Goal: Information Seeking & Learning: Check status

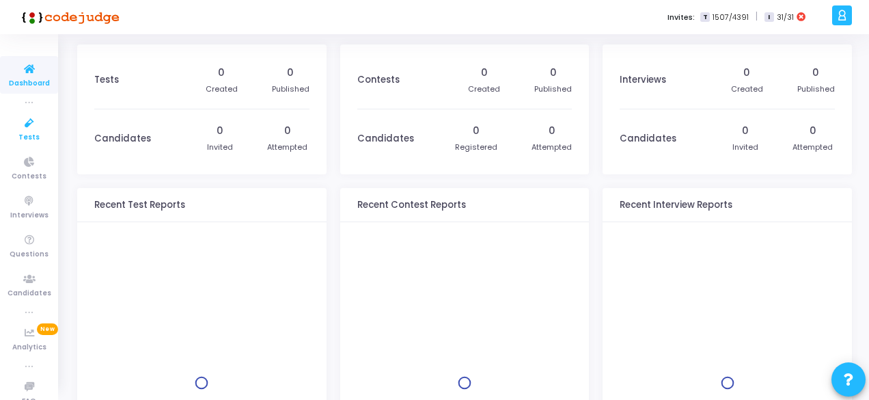
click at [27, 130] on icon at bounding box center [29, 123] width 29 height 17
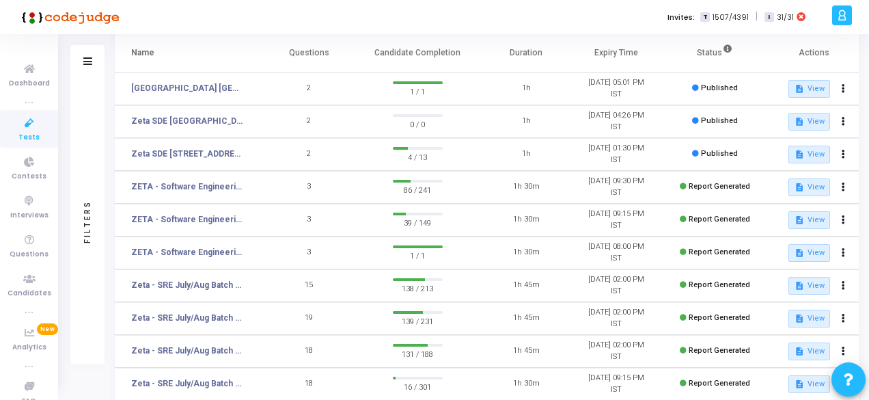
scroll to position [89, 0]
click at [210, 151] on link "Zeta SDE [STREET_ADDRESS]" at bounding box center [187, 154] width 113 height 12
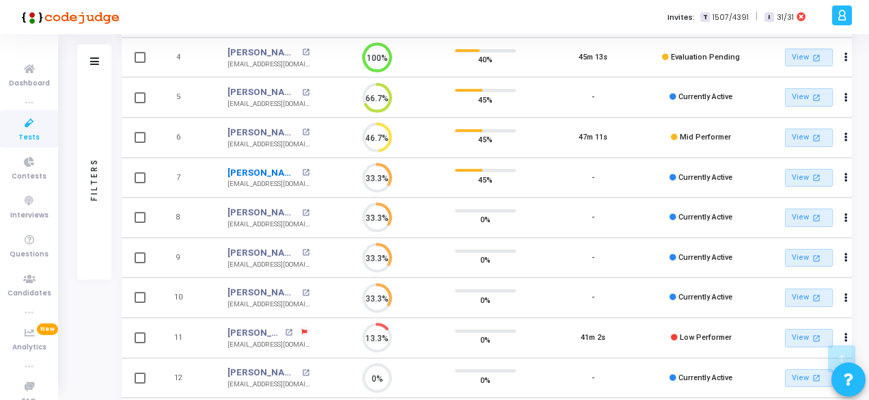
scroll to position [258, 0]
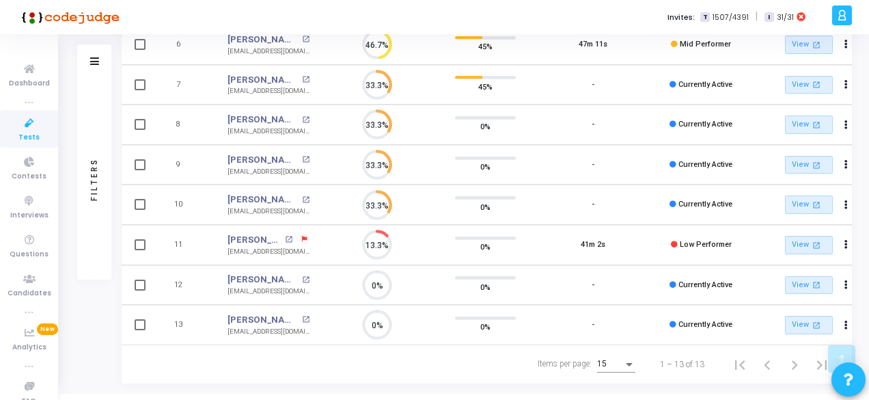
scroll to position [326, 0]
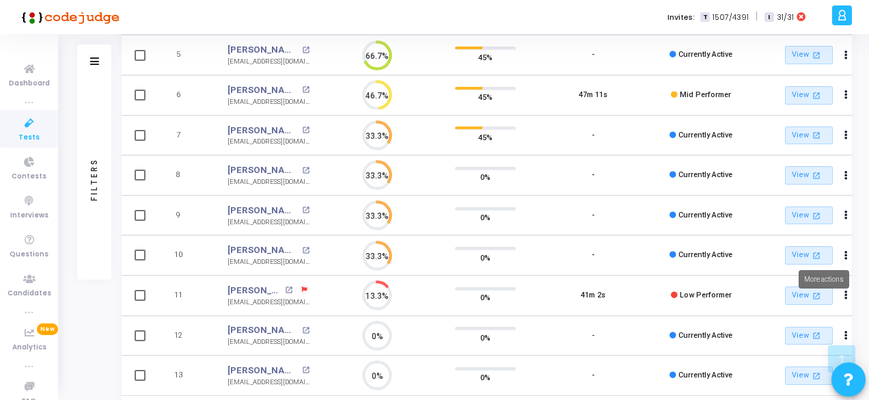
click at [813, 296] on mat-tooltip-component "More actions" at bounding box center [824, 279] width 70 height 38
click at [802, 290] on mat-tooltip-component "More actions" at bounding box center [824, 279] width 70 height 38
click at [258, 285] on link "[PERSON_NAME]" at bounding box center [254, 290] width 54 height 14
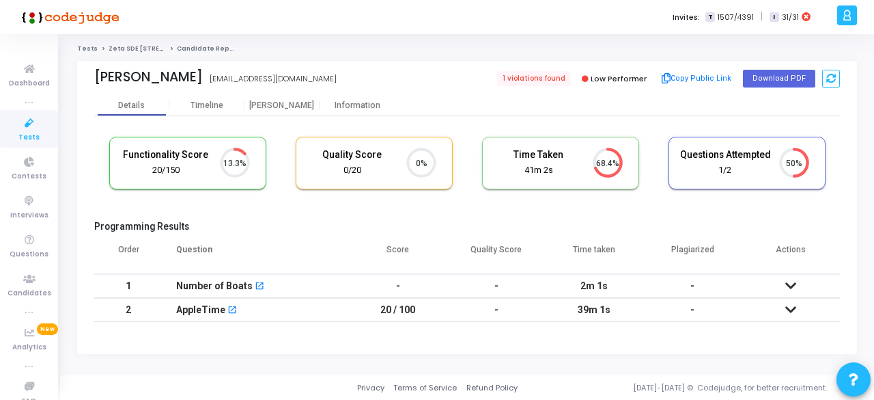
click at [258, 280] on div "Number of Boats open_in_new" at bounding box center [255, 286] width 159 height 23
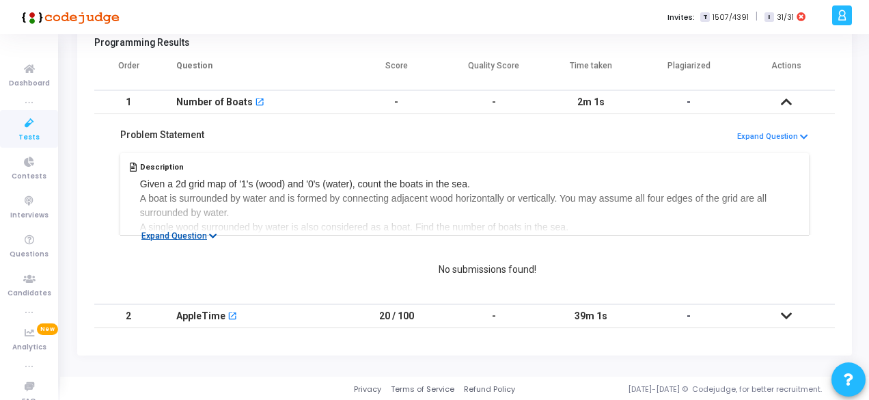
click at [155, 233] on button "Expand Question" at bounding box center [179, 236] width 91 height 14
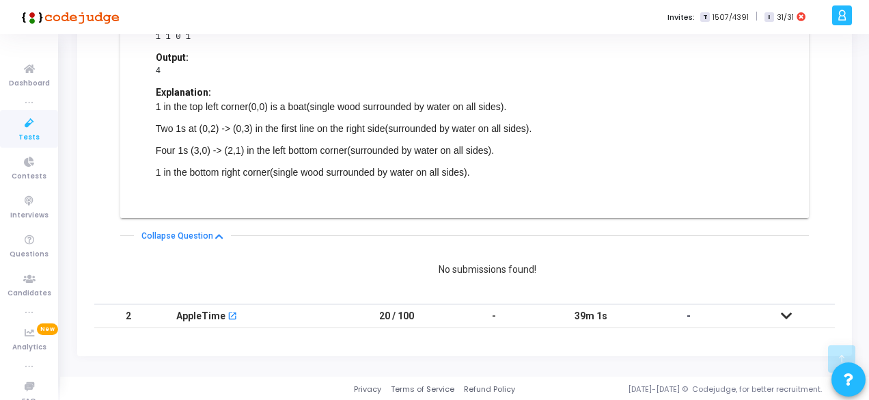
click at [785, 311] on icon at bounding box center [786, 316] width 11 height 10
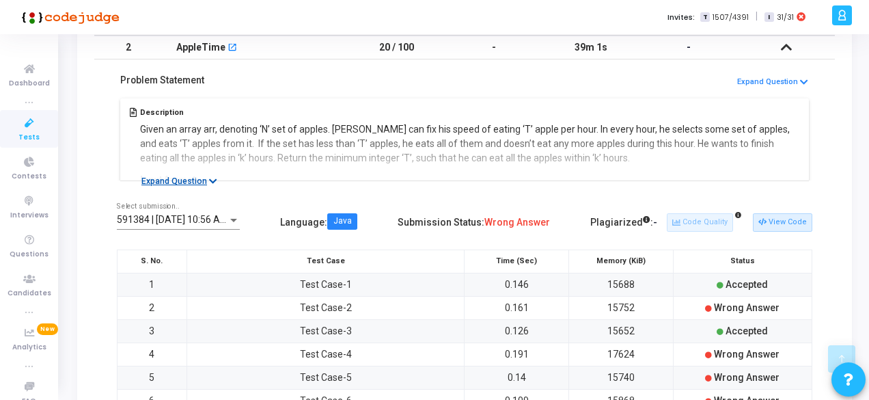
click at [167, 180] on button "Expand Question" at bounding box center [179, 181] width 91 height 14
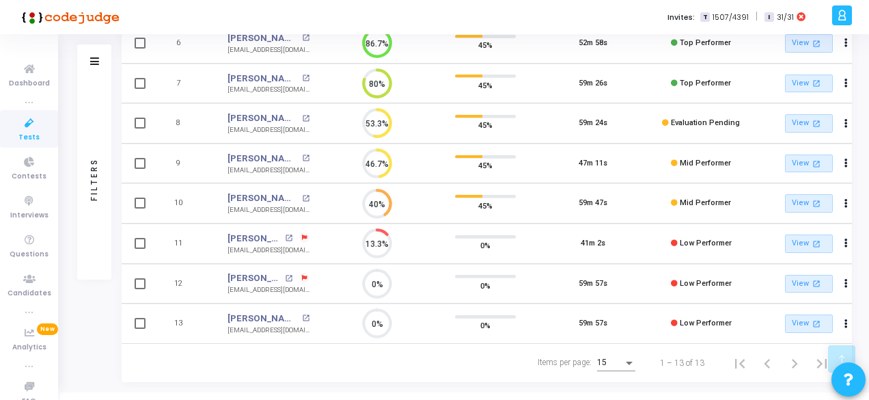
scroll to position [378, 0]
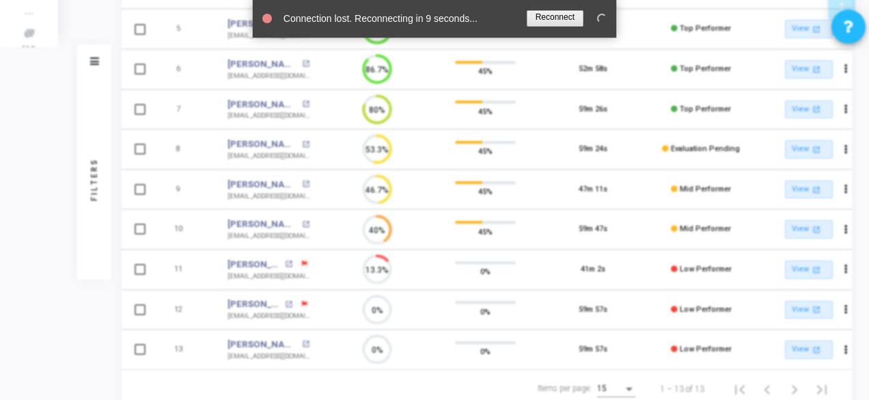
scroll to position [353, 0]
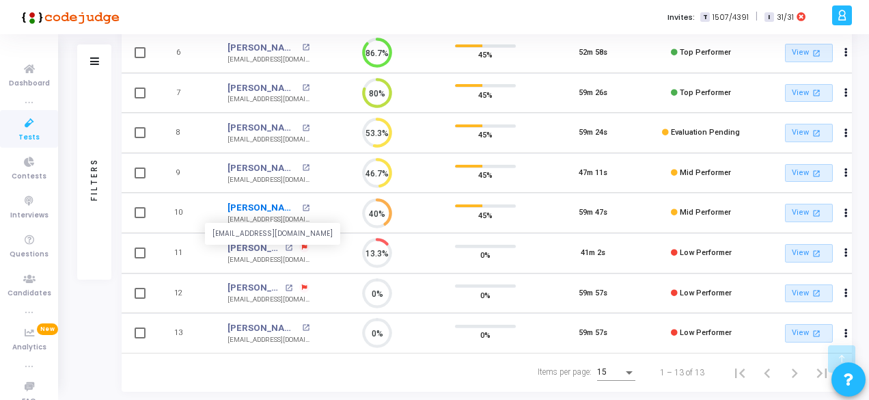
scroll to position [395, 0]
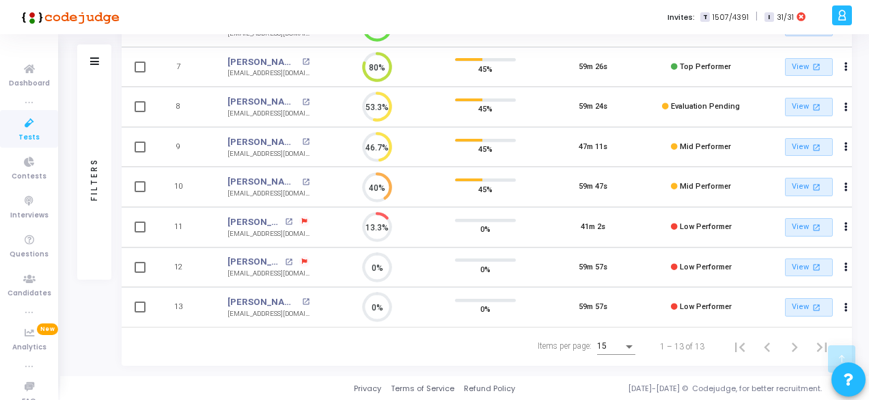
click at [303, 219] on icon at bounding box center [304, 221] width 5 height 5
click at [354, 188] on li "Switched tab or window: 1" at bounding box center [363, 192] width 85 height 12
click at [302, 219] on icon at bounding box center [304, 221] width 5 height 5
click at [302, 216] on div at bounding box center [434, 200] width 869 height 400
click at [303, 219] on icon at bounding box center [304, 221] width 5 height 5
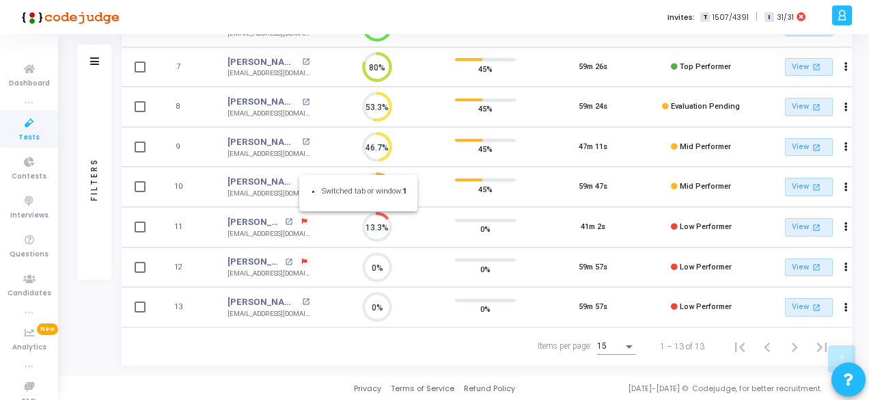
click at [303, 215] on div at bounding box center [434, 200] width 869 height 400
drag, startPoint x: 305, startPoint y: 214, endPoint x: 285, endPoint y: 206, distance: 21.1
click at [285, 207] on td "Vaibhav Pandey open_in_new vaibhavpandey999@gmail.com" at bounding box center [268, 227] width 109 height 40
click at [299, 216] on span at bounding box center [304, 221] width 10 height 10
click at [334, 198] on div "Switched tab or window: 1" at bounding box center [358, 193] width 118 height 36
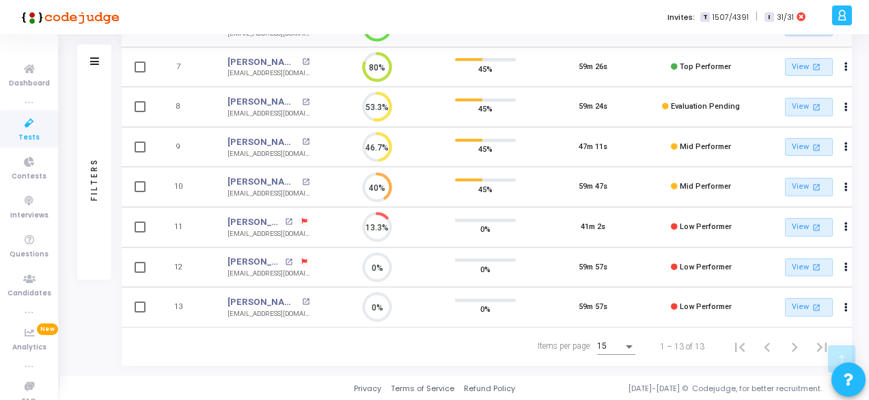
click at [305, 219] on icon at bounding box center [304, 221] width 5 height 5
click at [291, 217] on div at bounding box center [434, 200] width 869 height 400
click at [284, 216] on div "Vaibhav Pandey open_in_new" at bounding box center [268, 222] width 82 height 14
click at [290, 218] on mat-icon "open_in_new" at bounding box center [289, 222] width 8 height 8
click at [303, 259] on icon at bounding box center [304, 261] width 5 height 5
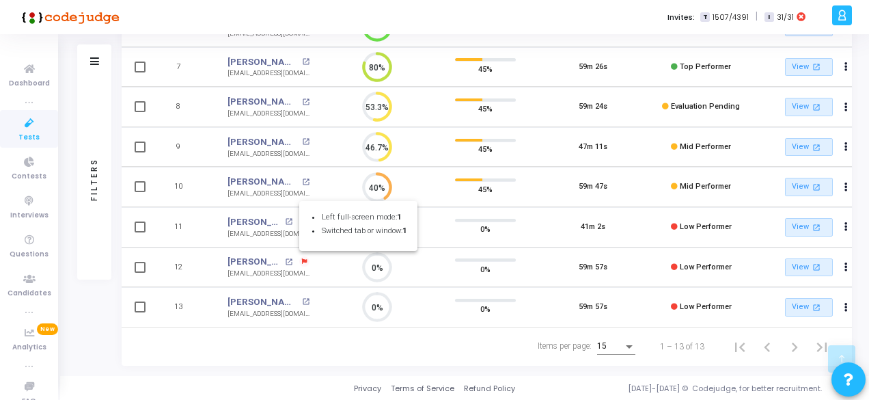
click at [288, 256] on div at bounding box center [434, 200] width 869 height 400
click at [288, 258] on mat-icon "open_in_new" at bounding box center [289, 262] width 8 height 8
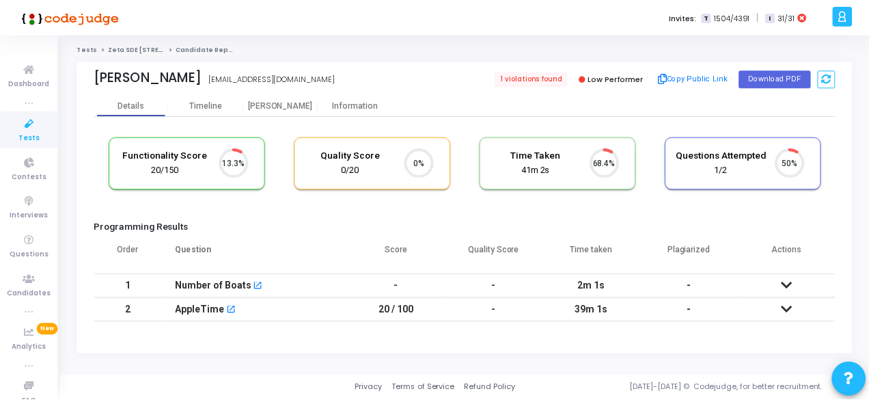
scroll to position [29, 34]
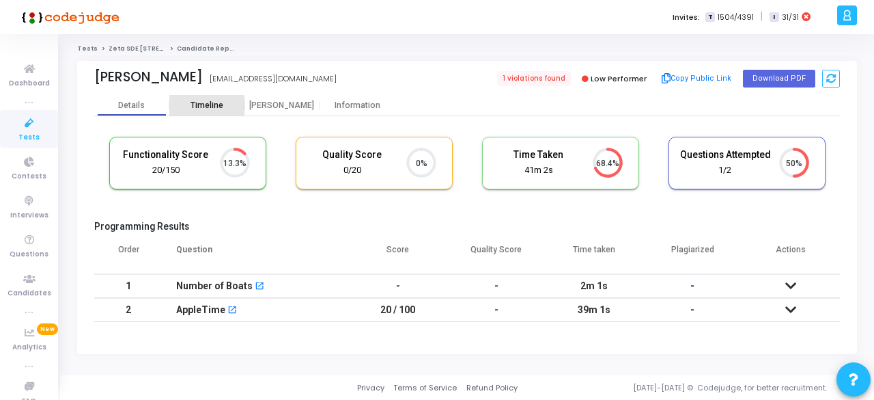
click at [193, 113] on div "Timeline" at bounding box center [206, 105] width 75 height 20
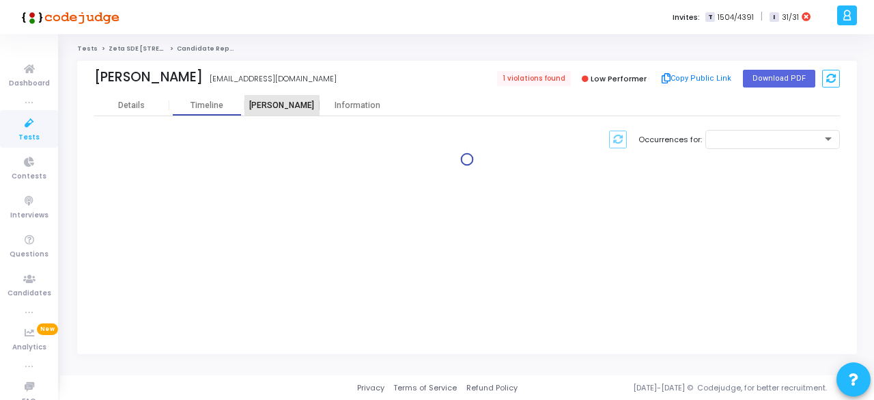
click at [280, 111] on div "[PERSON_NAME]" at bounding box center [281, 105] width 75 height 20
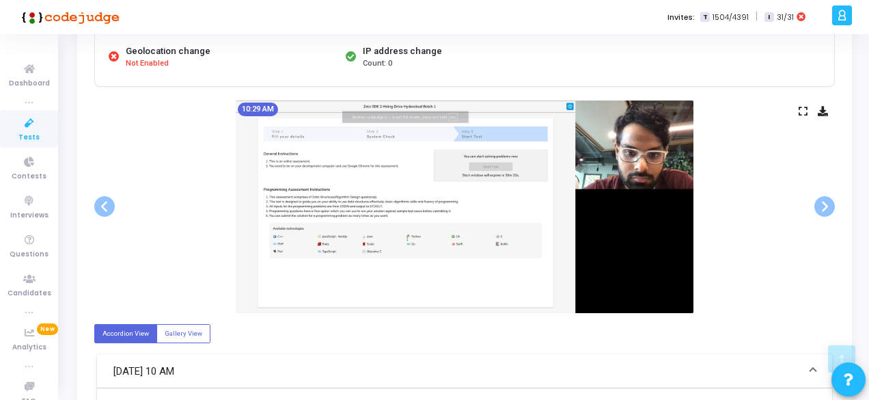
scroll to position [215, 0]
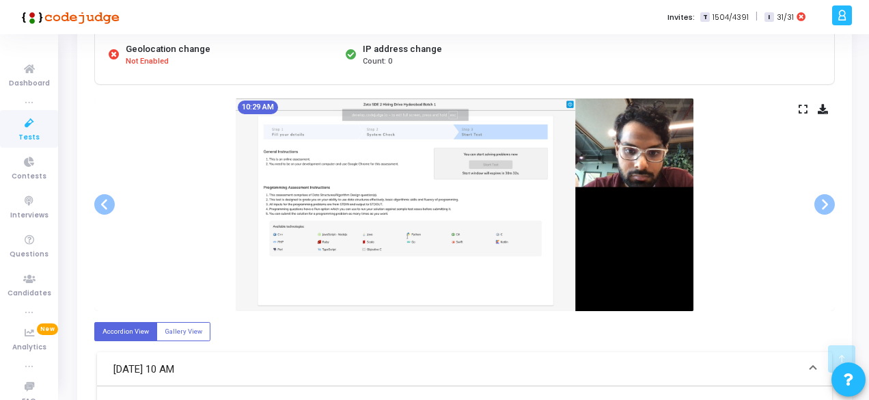
click at [391, 226] on img at bounding box center [465, 204] width 458 height 212
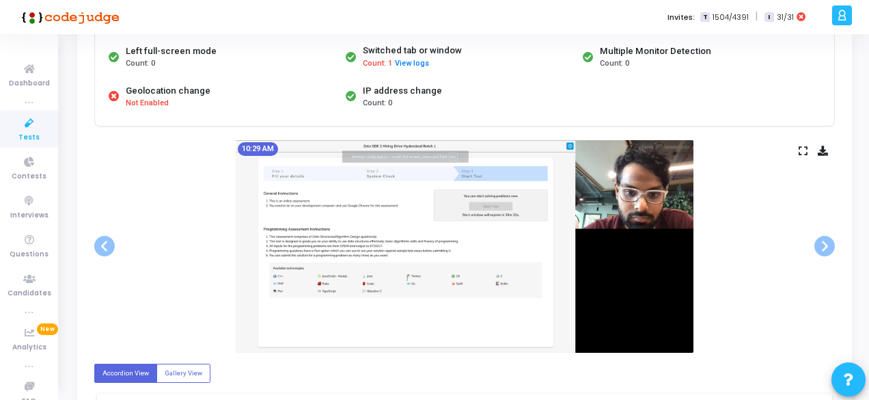
scroll to position [137, 0]
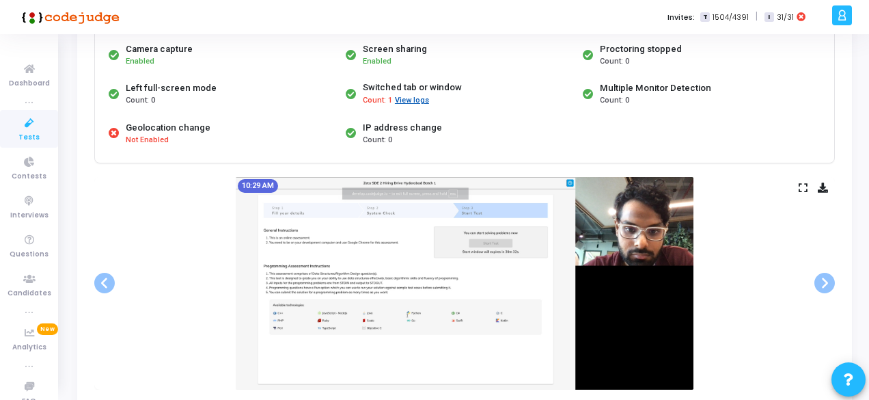
click at [410, 95] on button "View logs" at bounding box center [412, 100] width 36 height 13
click at [410, 98] on div "Count: 1 View logs" at bounding box center [412, 100] width 99 height 13
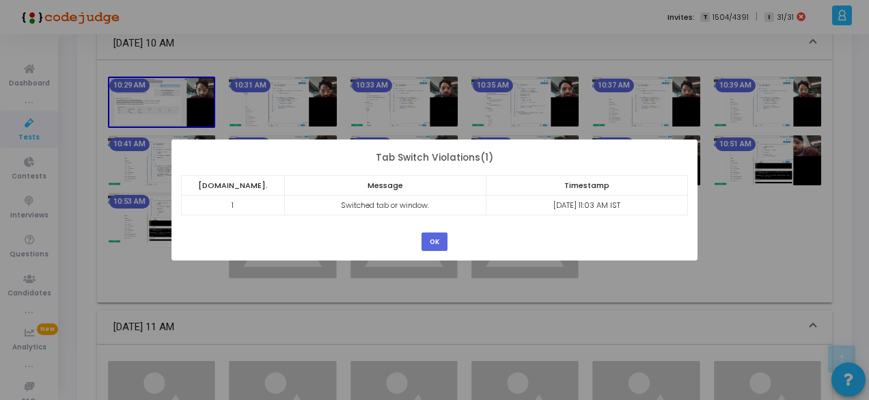
scroll to position [546, 0]
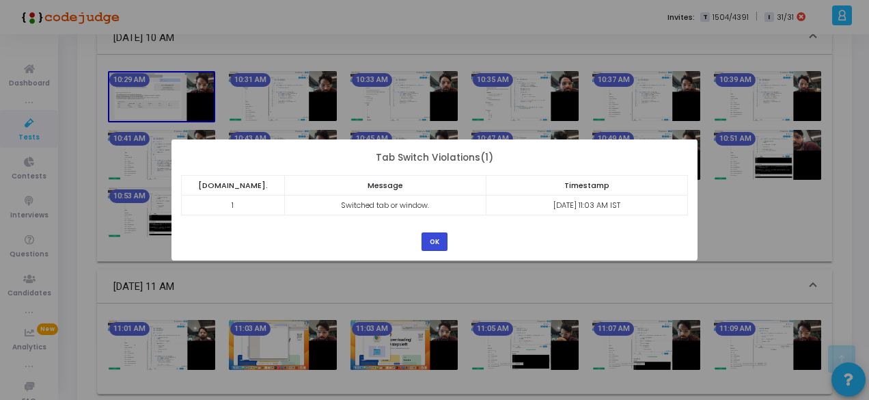
click at [432, 244] on button "OK" at bounding box center [434, 241] width 26 height 18
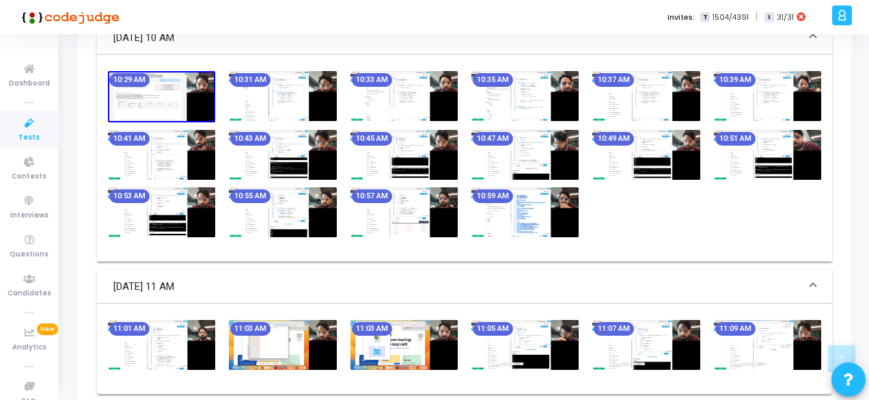
scroll to position [608, 0]
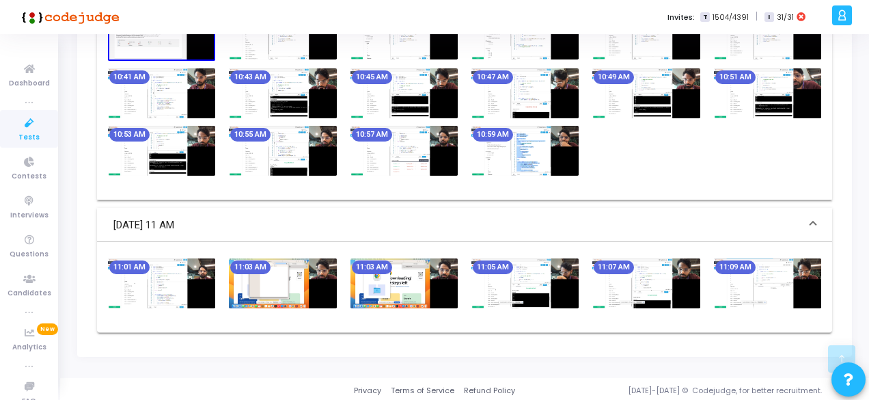
click at [385, 288] on img at bounding box center [403, 283] width 107 height 50
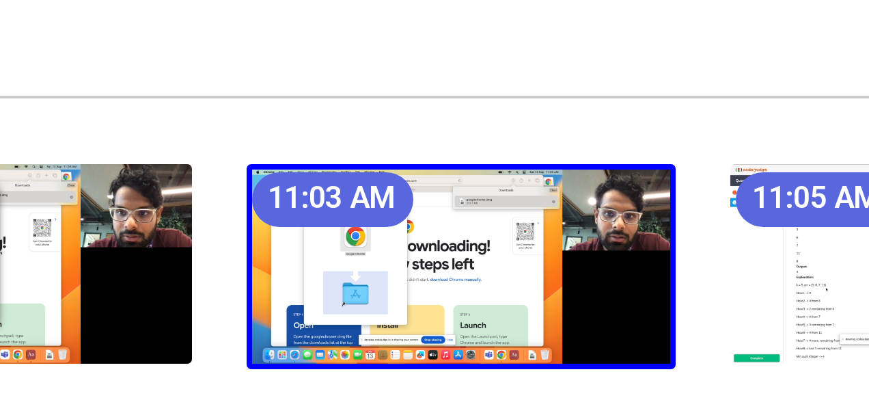
click at [385, 280] on img at bounding box center [403, 282] width 107 height 51
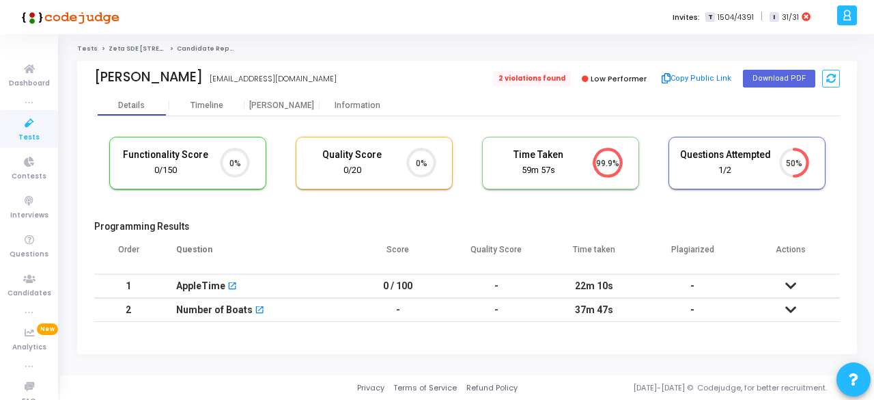
click at [544, 79] on span "2 violations found" at bounding box center [532, 78] width 78 height 15
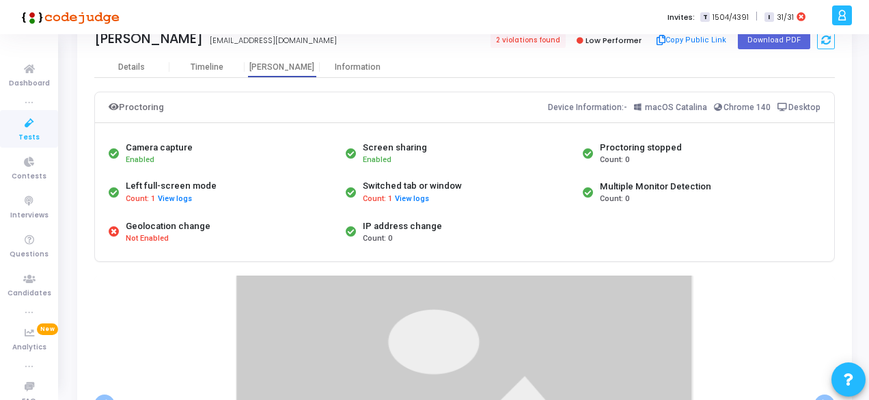
scroll to position [42, 0]
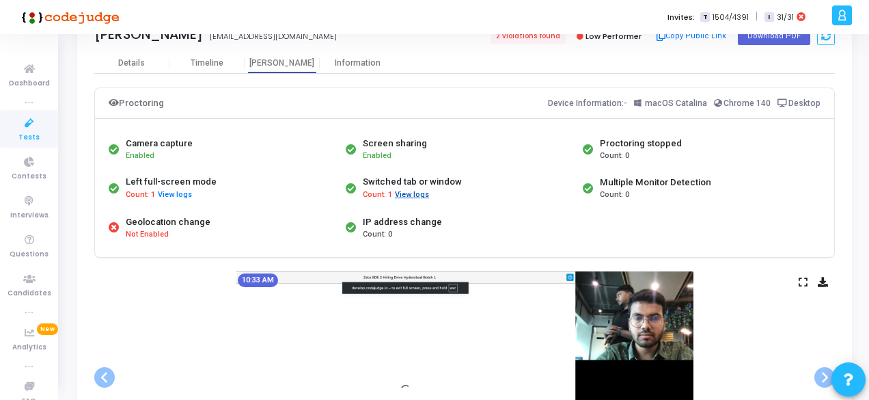
click at [415, 192] on button "View logs" at bounding box center [412, 194] width 36 height 13
click at [415, 192] on div "Count: 1 View logs" at bounding box center [412, 194] width 99 height 13
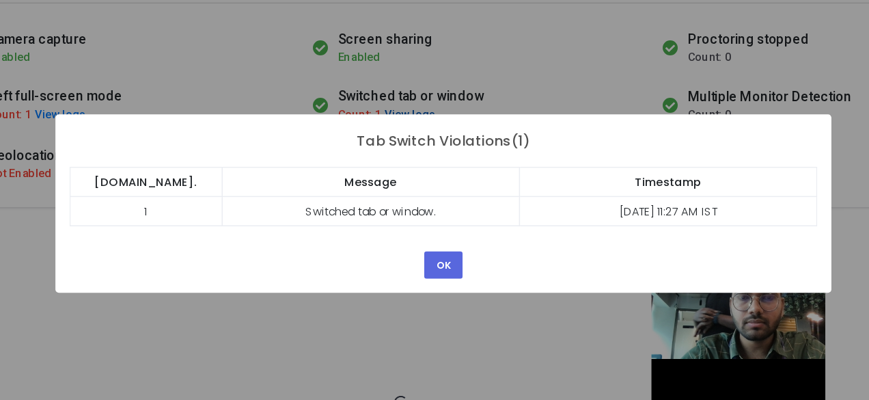
scroll to position [96, 0]
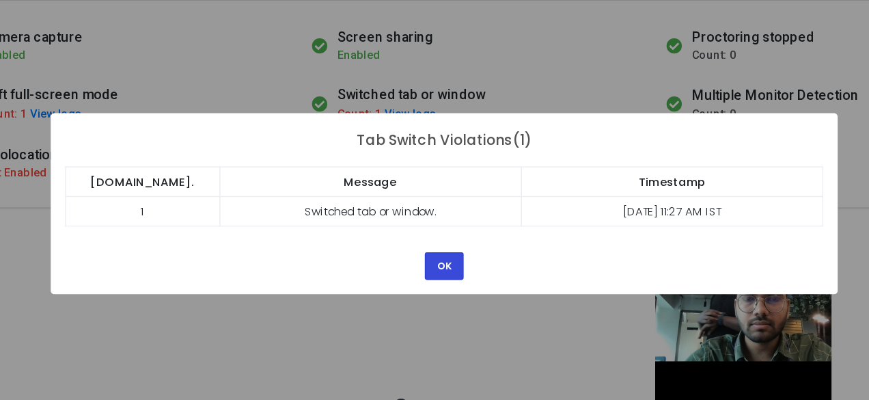
click at [429, 246] on button "OK" at bounding box center [434, 241] width 26 height 18
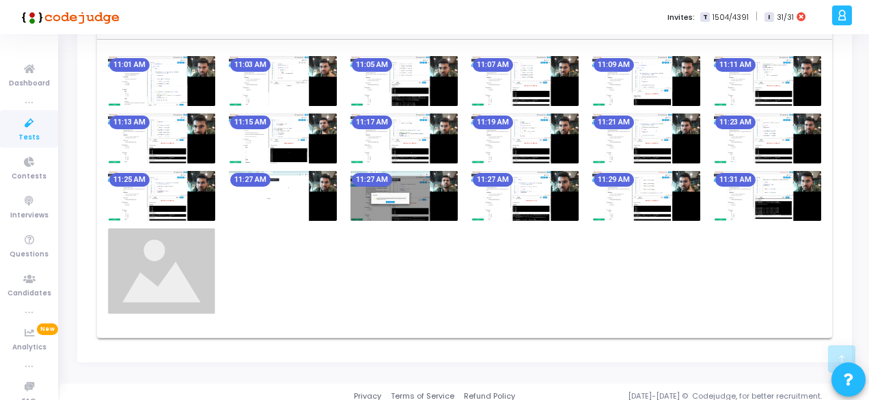
scroll to position [780, 0]
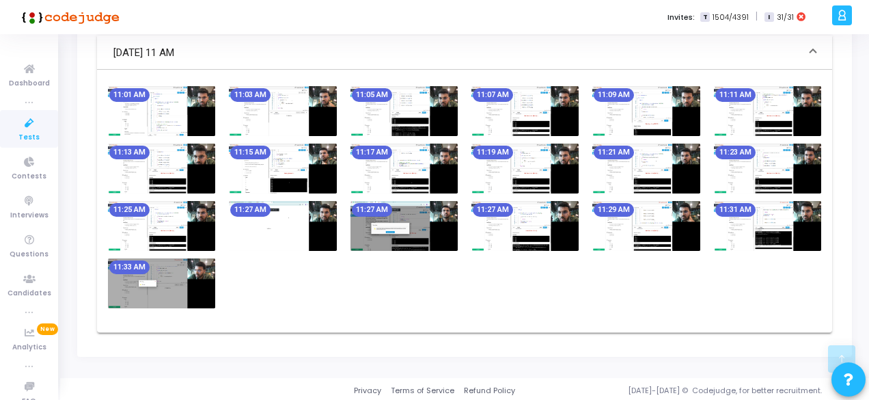
click at [291, 203] on img at bounding box center [282, 226] width 107 height 50
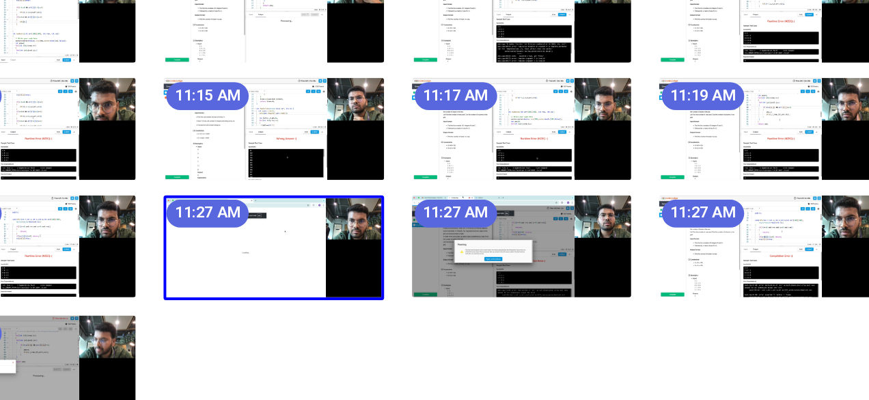
click at [286, 210] on img at bounding box center [282, 224] width 107 height 51
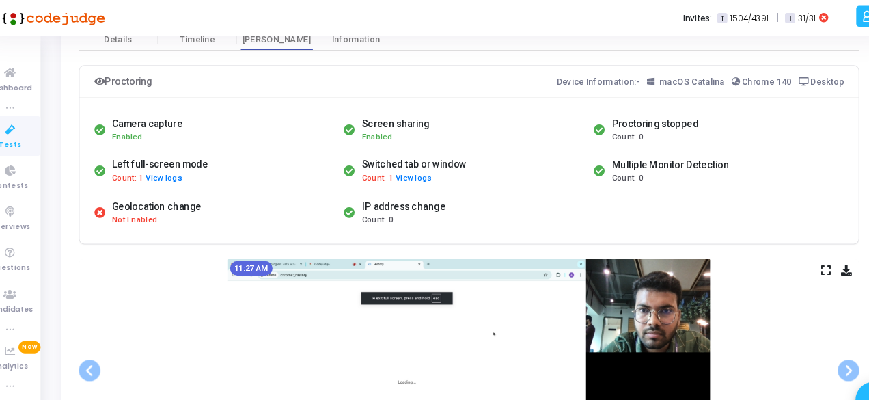
scroll to position [0, 0]
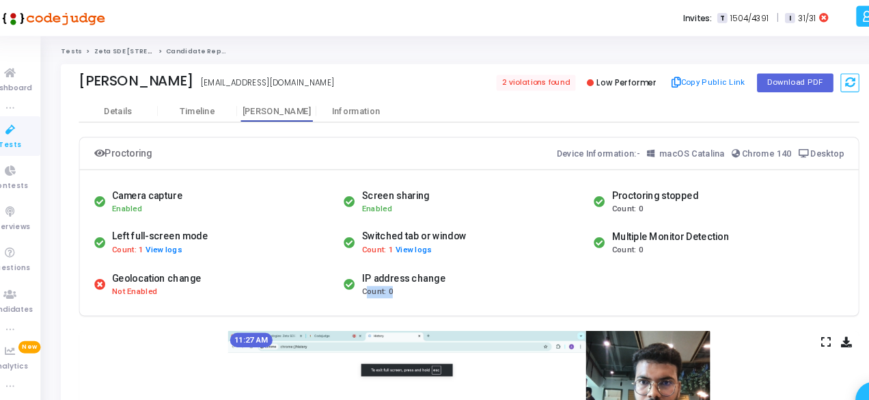
drag, startPoint x: 388, startPoint y: 270, endPoint x: 365, endPoint y: 272, distance: 22.6
click at [365, 272] on span "Count: 0" at bounding box center [377, 277] width 29 height 12
click at [443, 280] on div "IP address change Count: 0" at bounding box center [460, 270] width 237 height 38
